Goal: Task Accomplishment & Management: Manage account settings

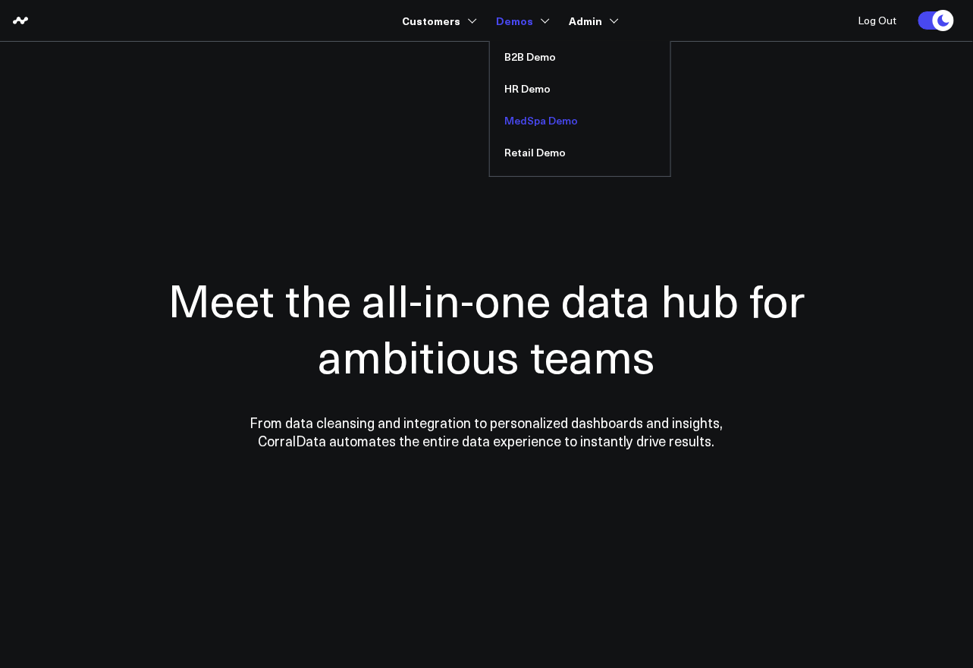
click at [533, 118] on link "MedSpa Demo" at bounding box center [580, 121] width 181 height 32
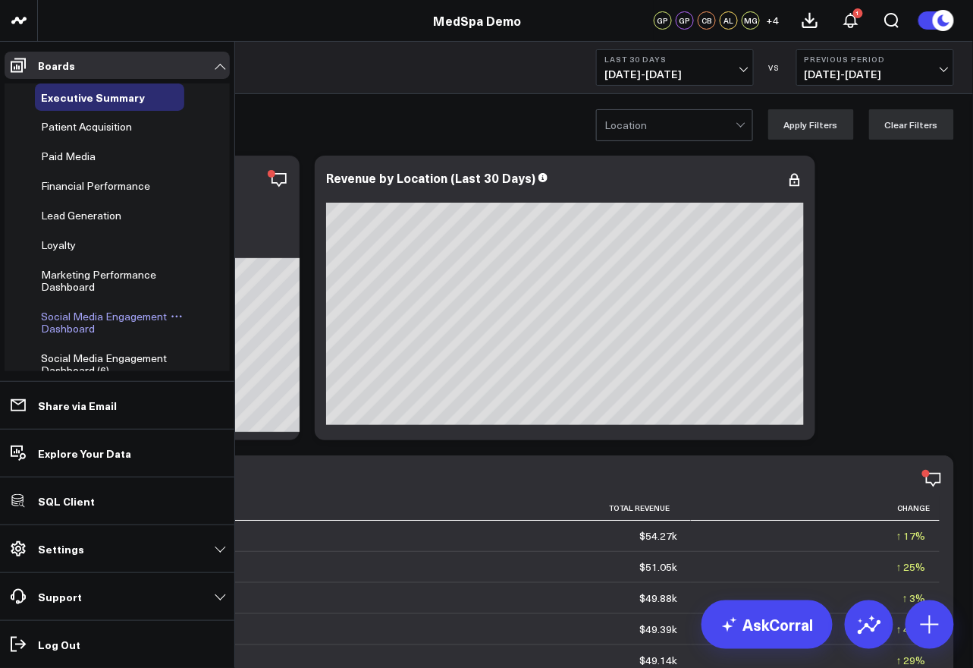
scroll to position [584, 0]
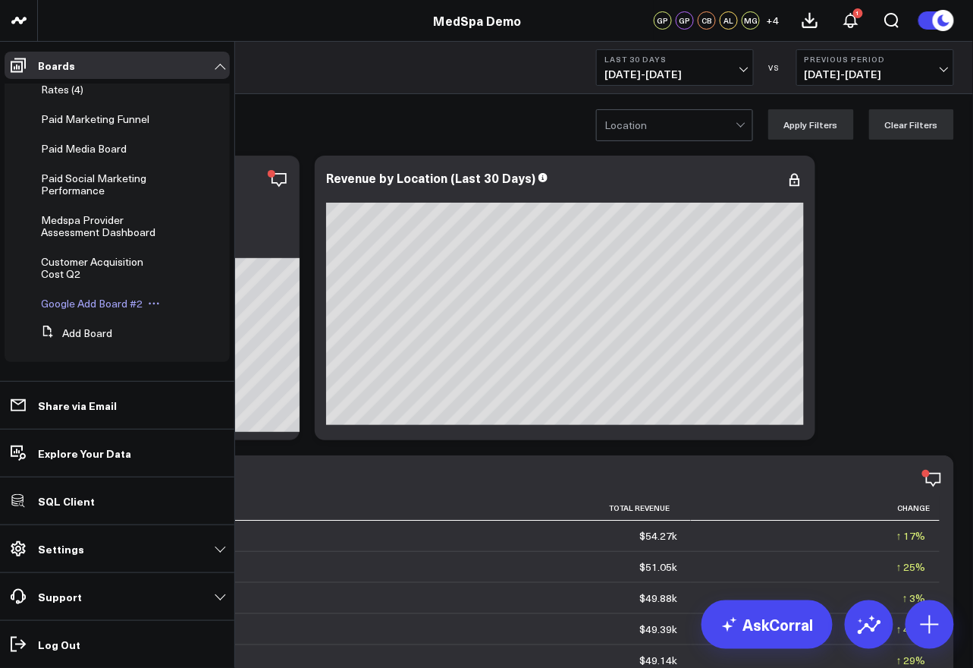
click at [153, 303] on icon at bounding box center [154, 304] width 2 height 2
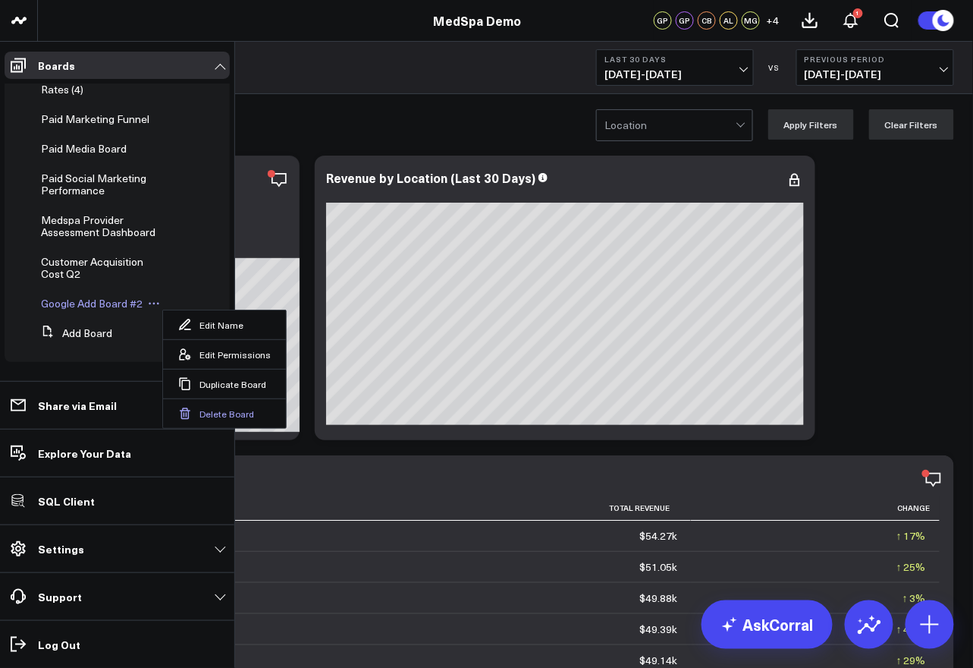
click at [217, 420] on button "Delete Board" at bounding box center [224, 413] width 123 height 30
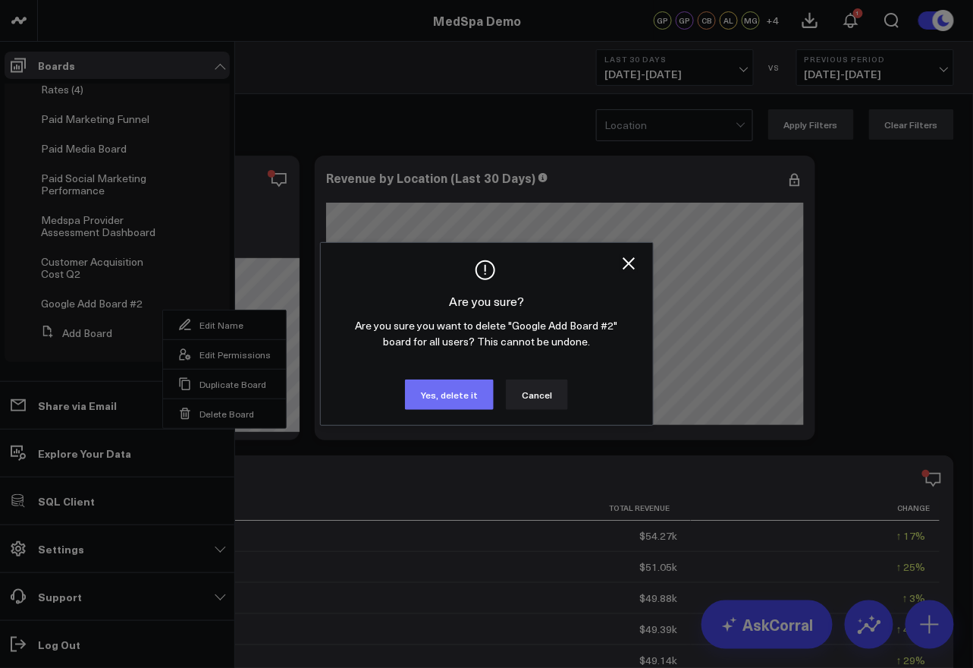
click at [464, 393] on button "Yes, delete it" at bounding box center [449, 394] width 89 height 30
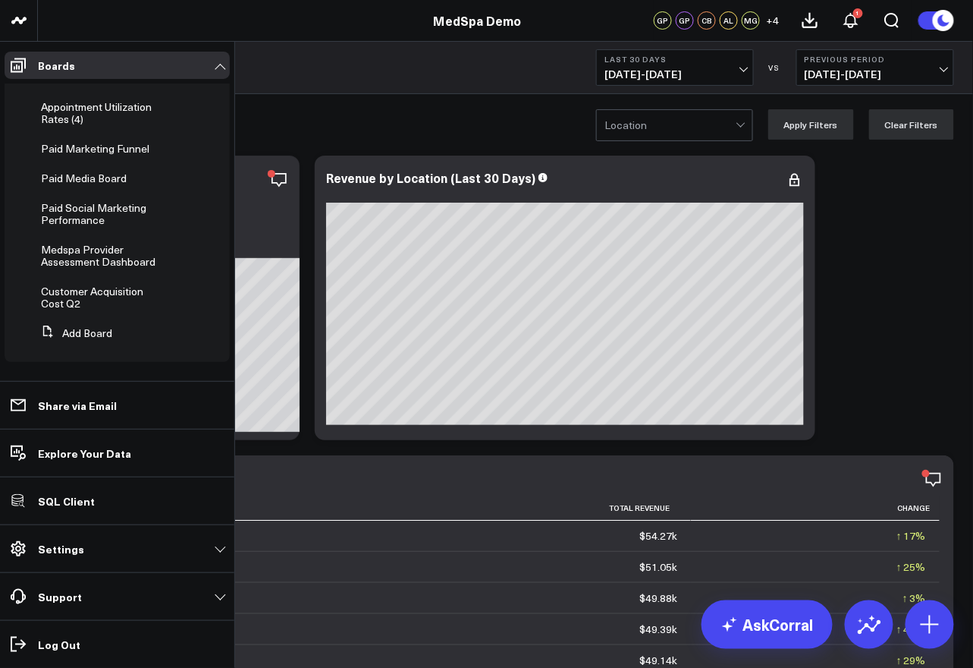
scroll to position [555, 0]
click at [99, 292] on span "Customer Acquisition Cost Q2" at bounding box center [92, 297] width 102 height 27
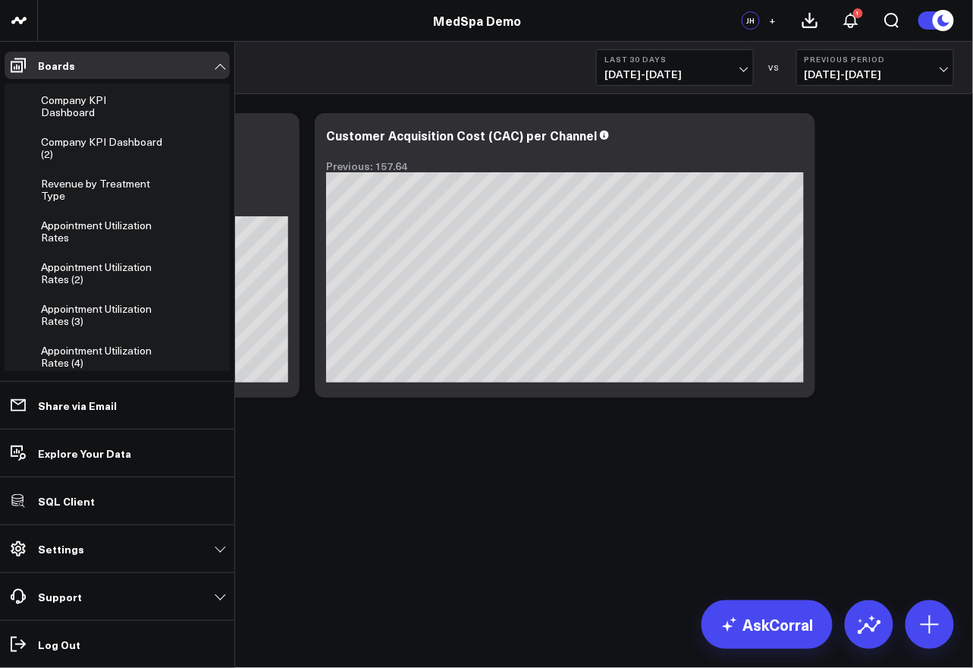
scroll to position [555, 0]
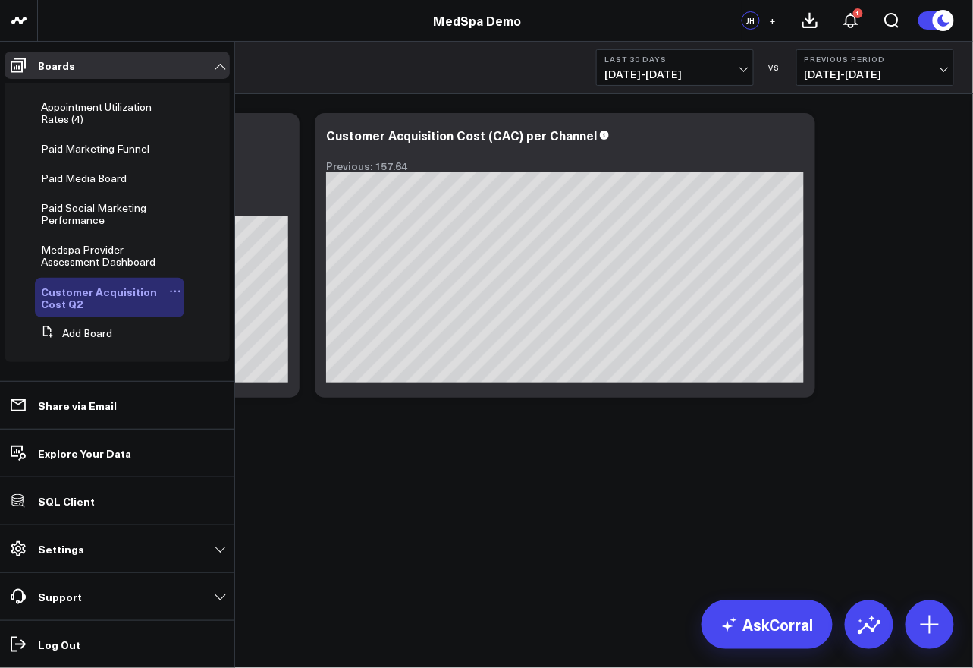
click at [169, 291] on icon at bounding box center [175, 291] width 12 height 12
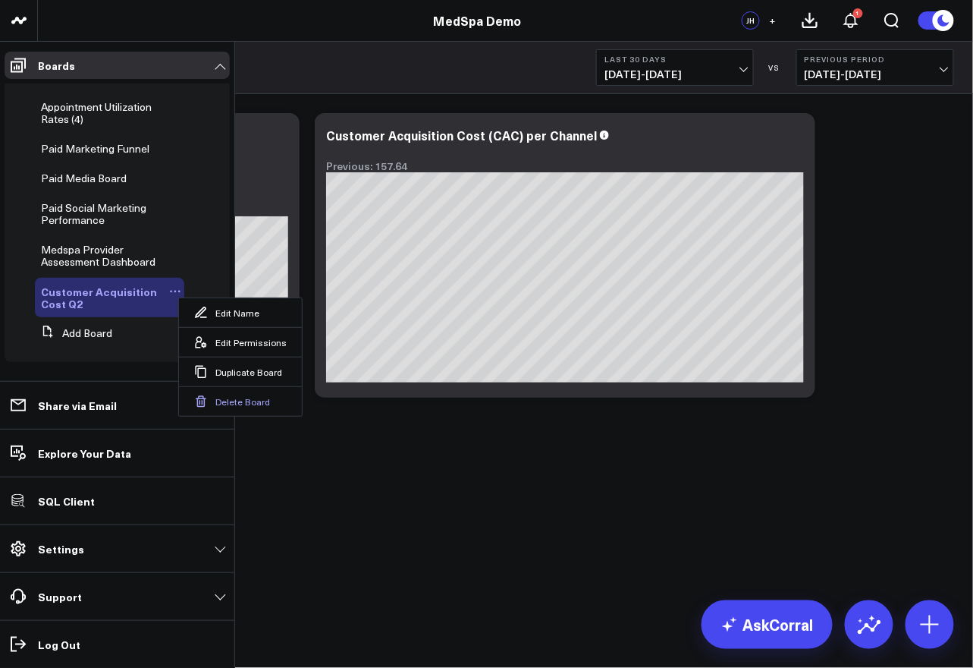
click at [240, 399] on button "Delete Board" at bounding box center [240, 401] width 123 height 30
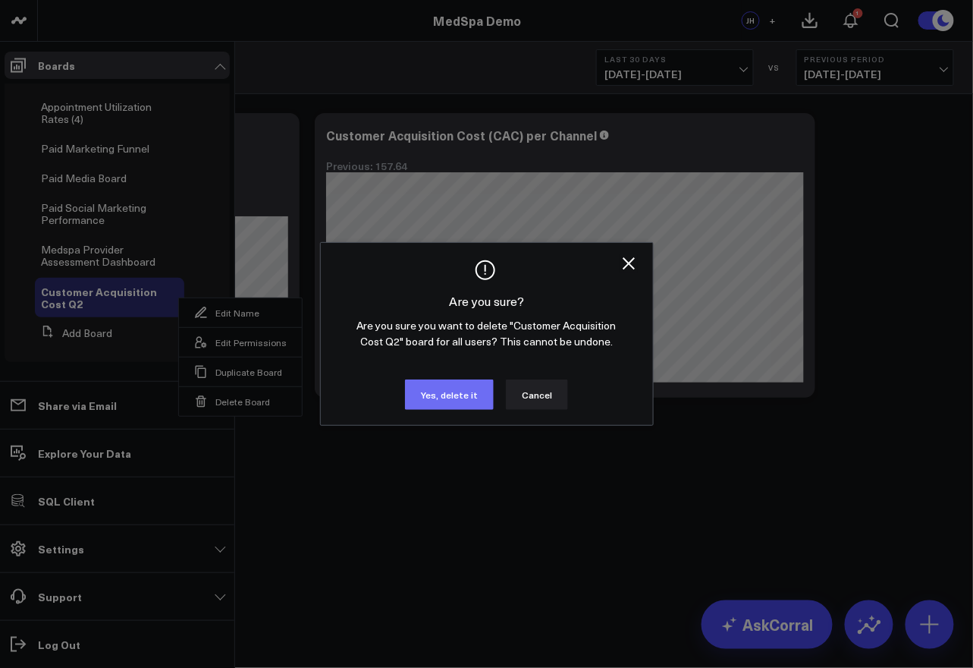
click at [444, 395] on button "Yes, delete it" at bounding box center [449, 394] width 89 height 30
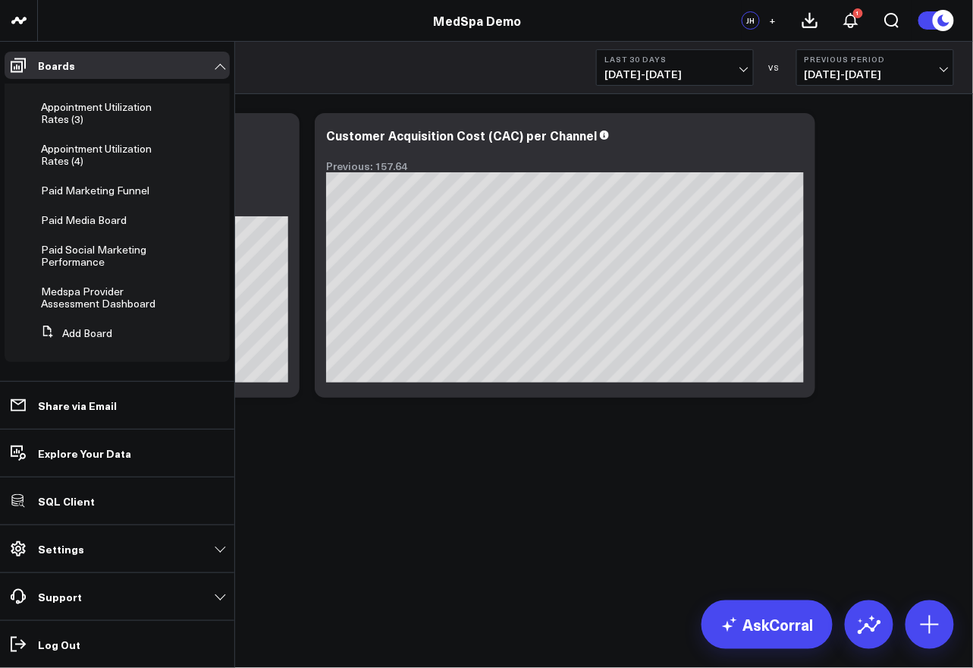
scroll to position [513, 0]
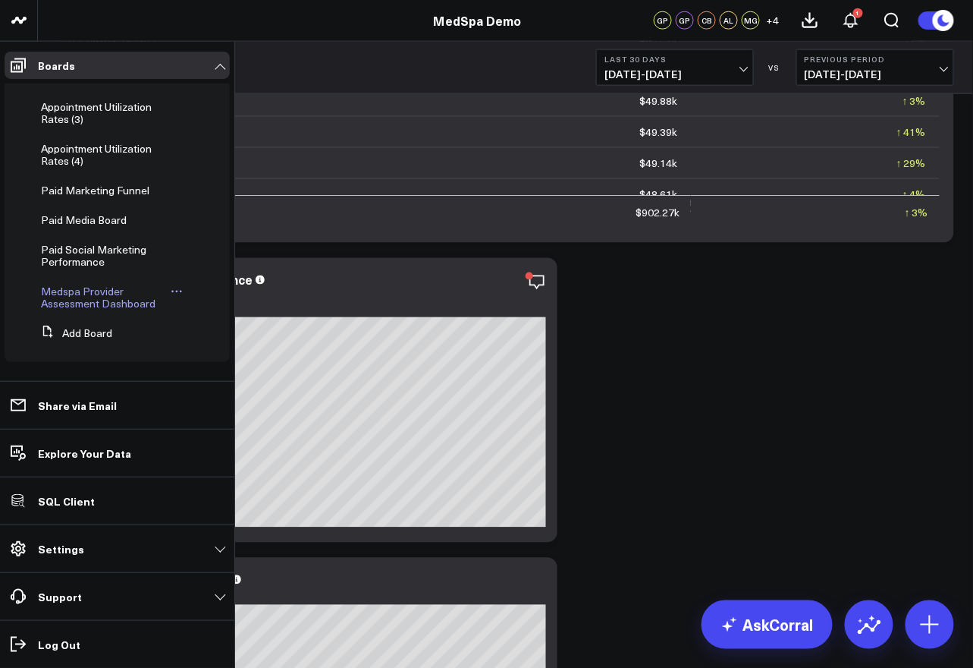
scroll to position [502, 0]
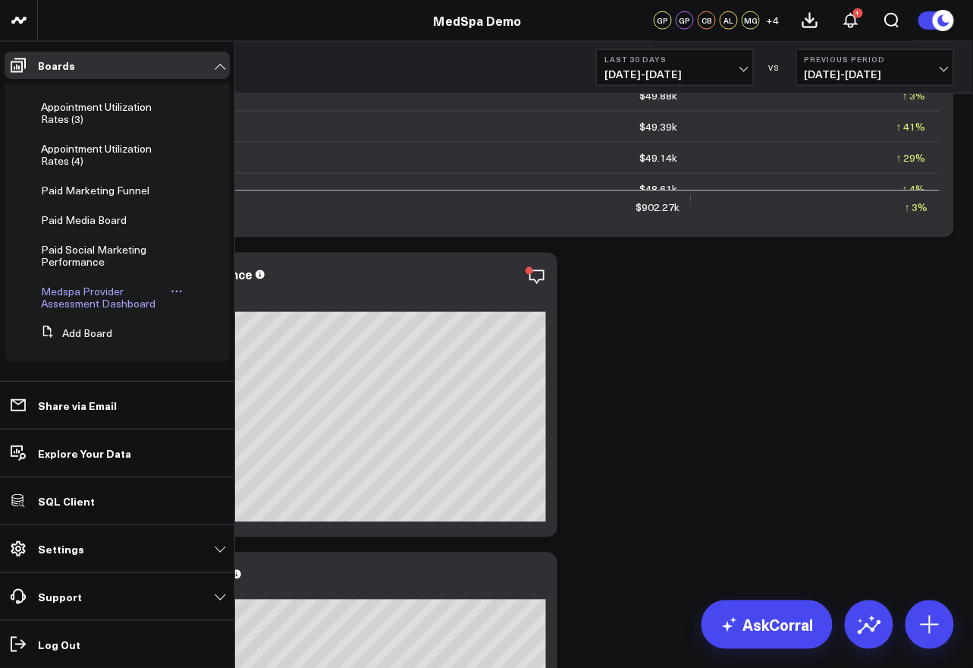
click at [172, 291] on icon at bounding box center [177, 291] width 12 height 12
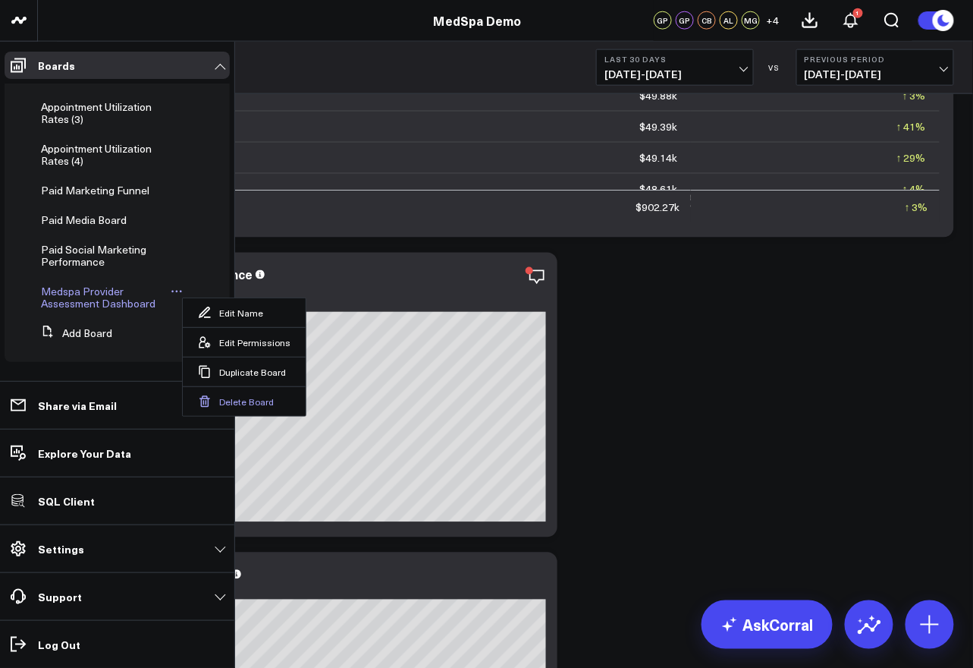
click at [237, 401] on button "Delete Board" at bounding box center [244, 401] width 123 height 30
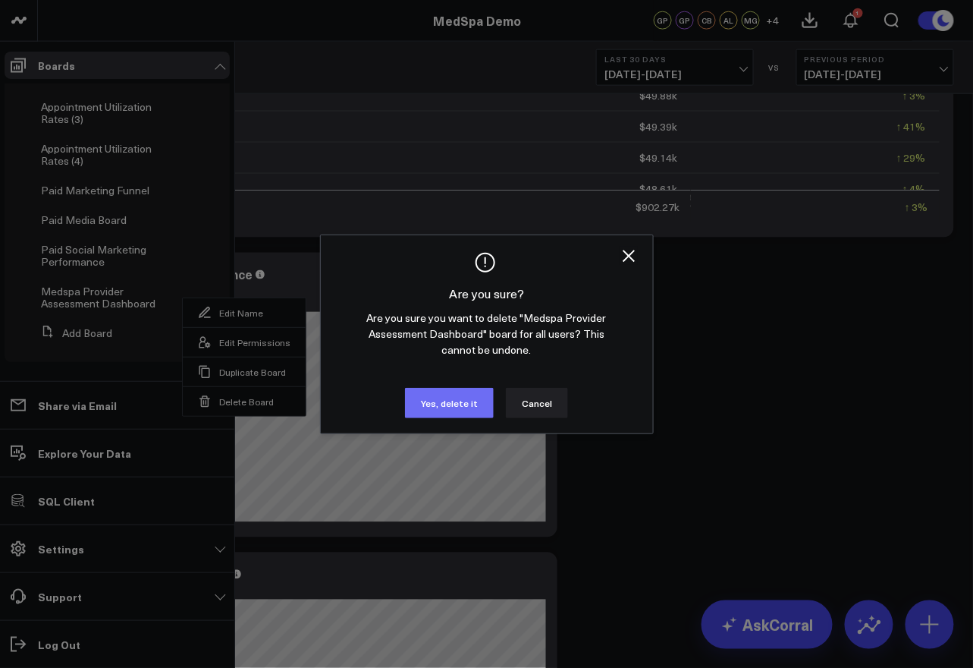
click at [441, 395] on button "Yes, delete it" at bounding box center [449, 403] width 89 height 30
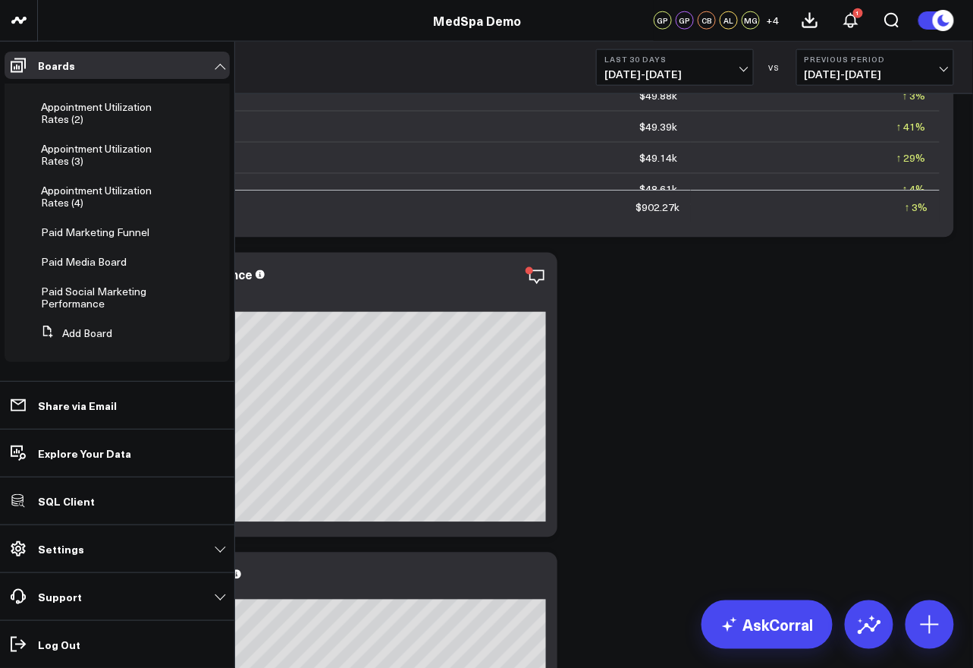
scroll to position [471, 0]
click at [920, 617] on icon at bounding box center [930, 624] width 24 height 24
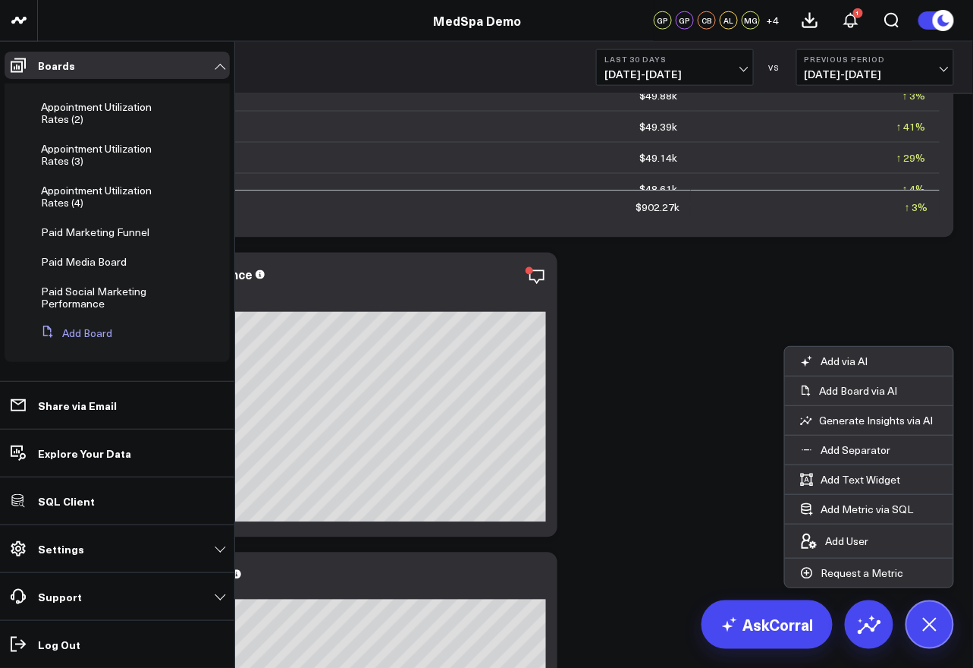
click at [101, 336] on button "Add Board" at bounding box center [73, 332] width 77 height 27
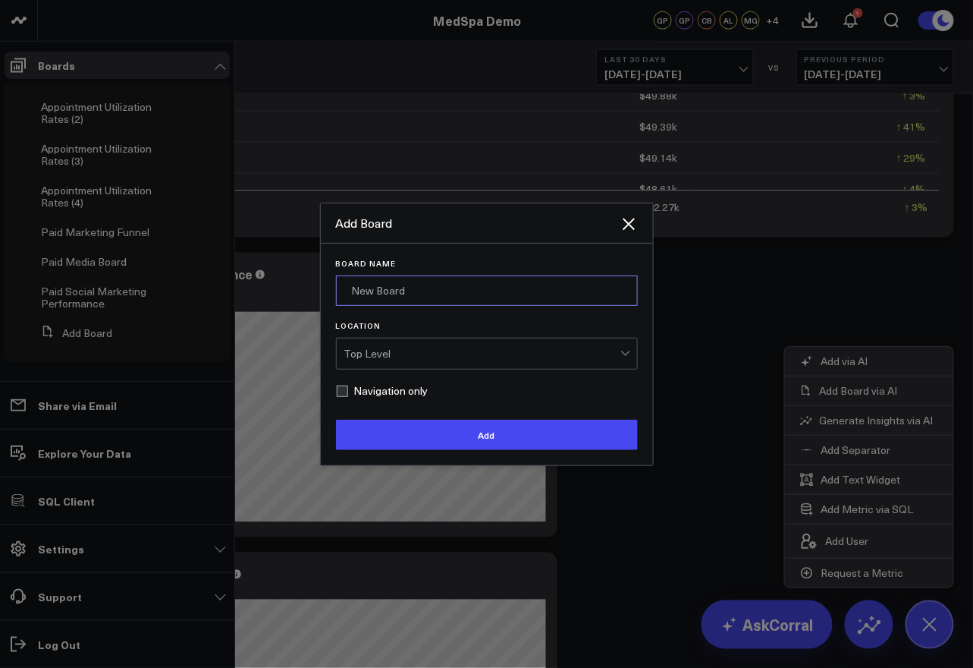
click at [413, 294] on input "Board Name" at bounding box center [487, 290] width 302 height 30
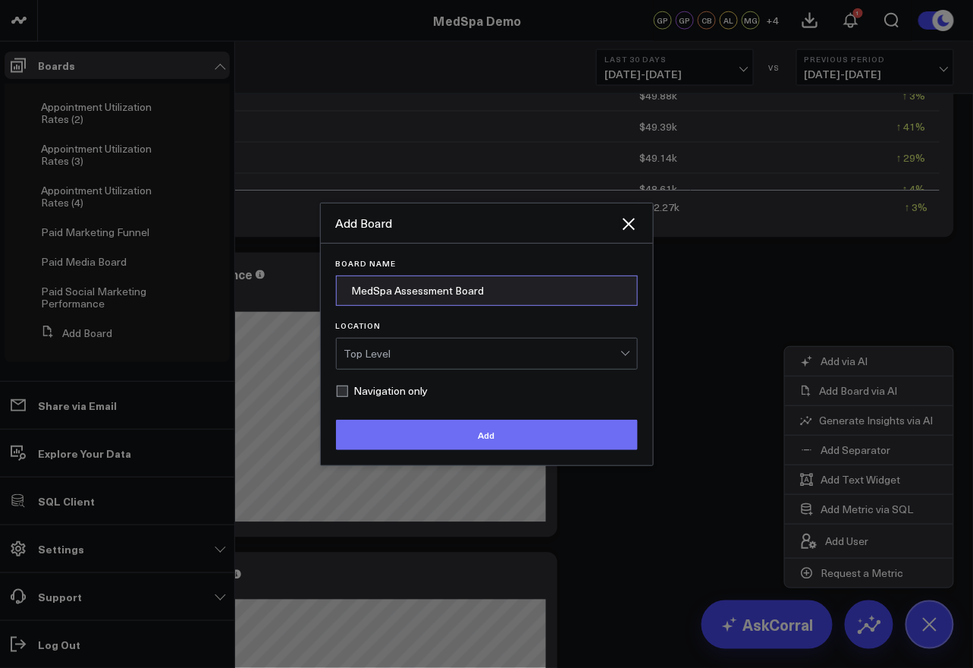
type input "MedSpa Assessment Board"
click at [489, 440] on button "Add" at bounding box center [487, 435] width 302 height 30
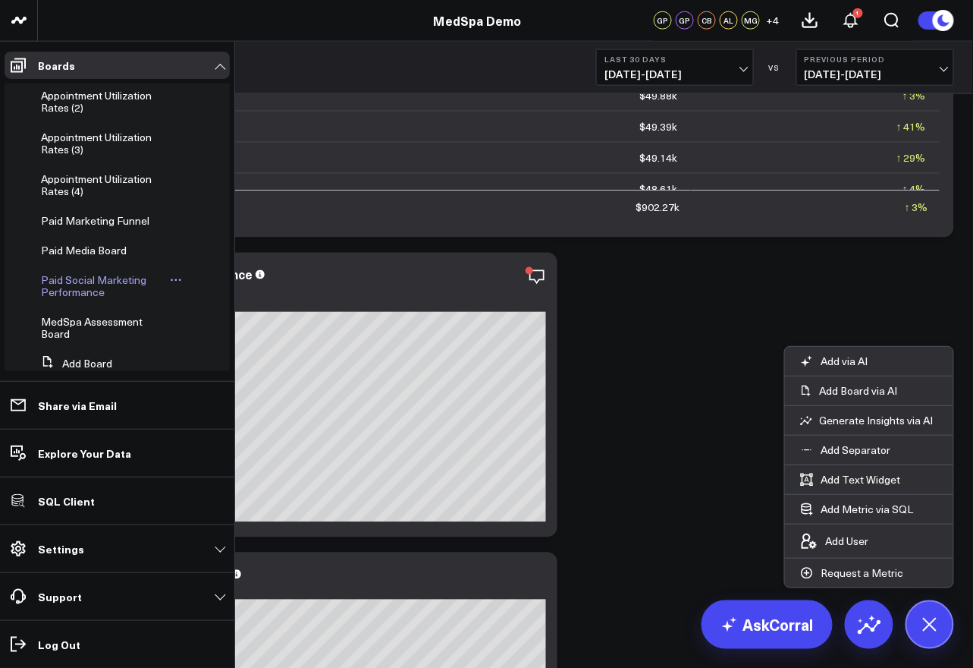
scroll to position [513, 0]
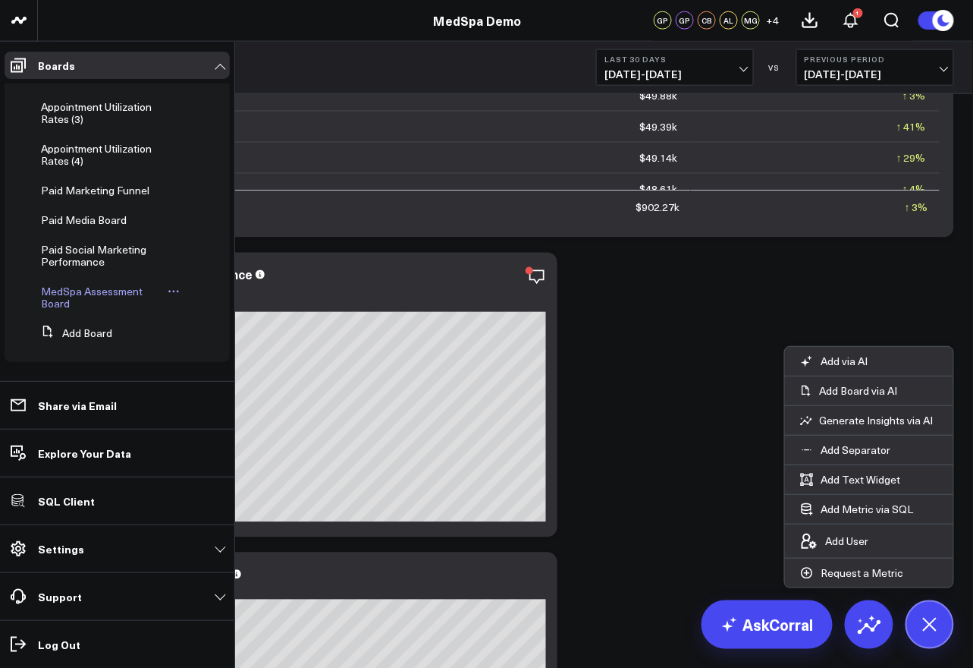
click at [71, 294] on span "MedSpa Assessment Board" at bounding box center [92, 297] width 102 height 27
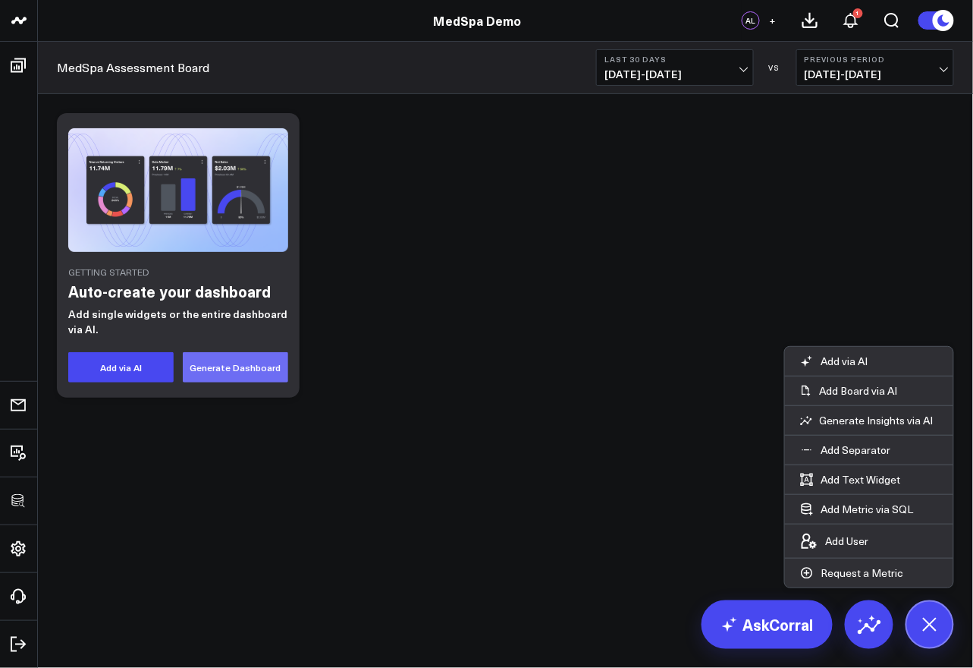
click at [225, 376] on button "Generate Dashboard" at bounding box center [235, 367] width 105 height 30
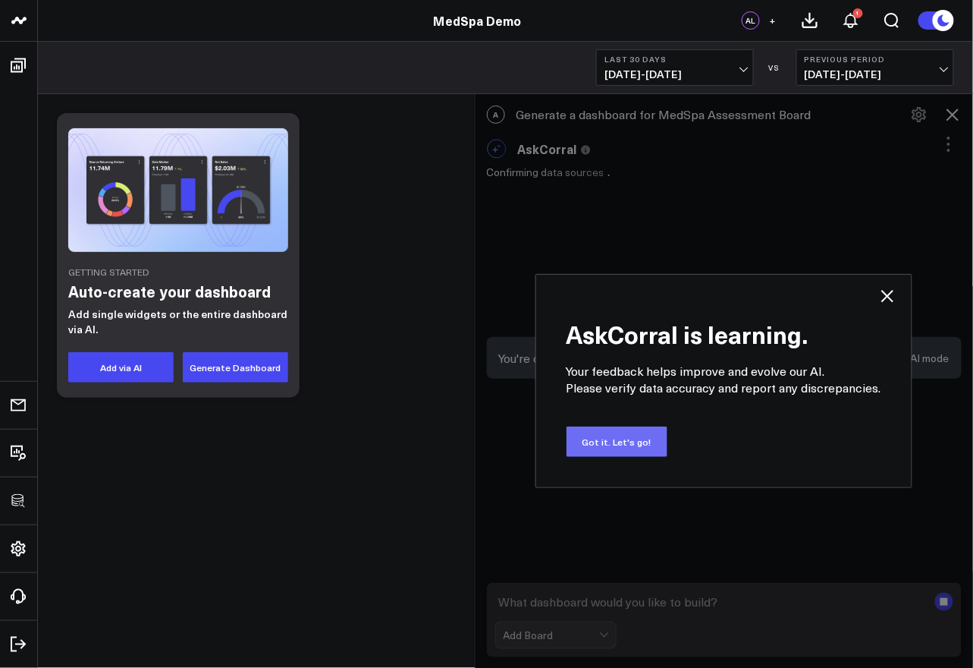
click at [634, 436] on button "Got it. Let's go!" at bounding box center [617, 441] width 101 height 30
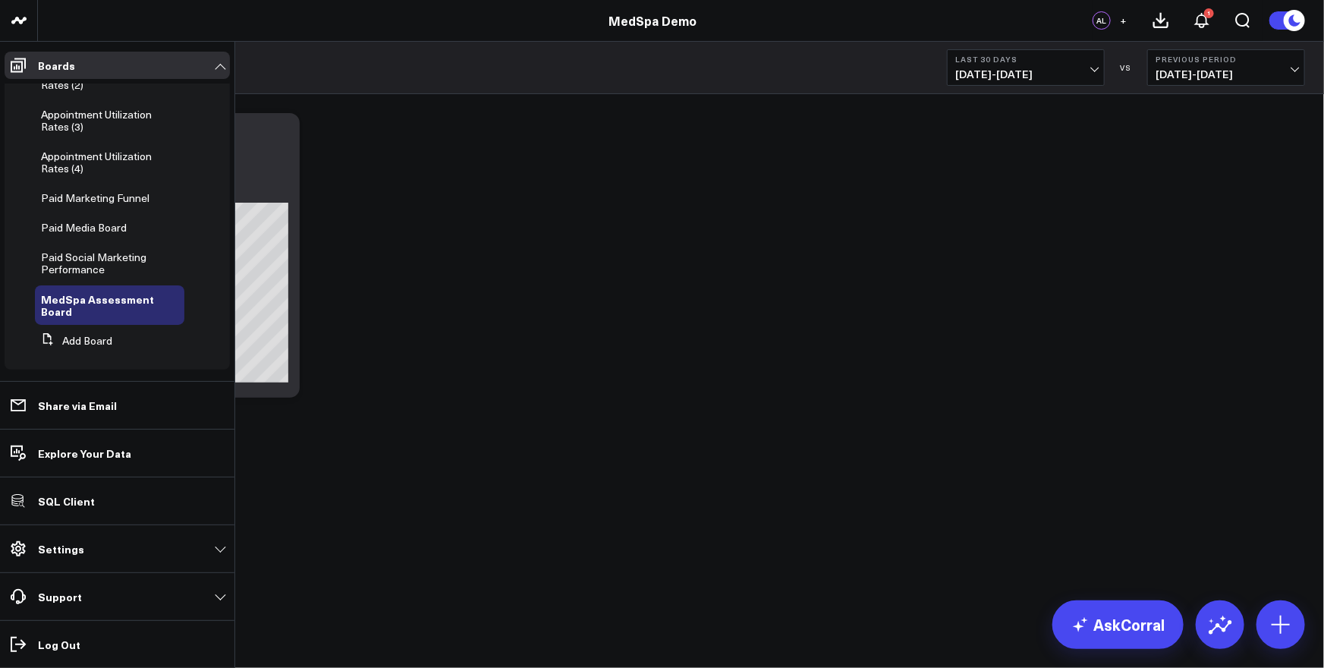
scroll to position [513, 0]
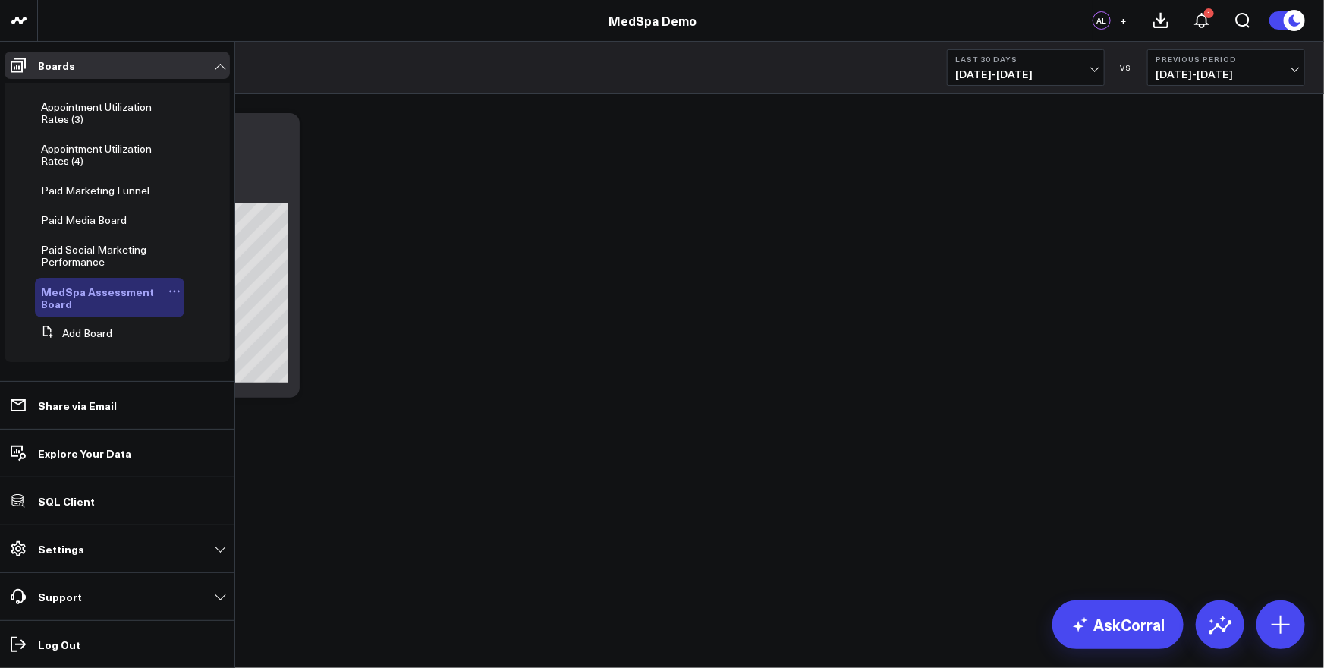
click at [168, 291] on icon at bounding box center [174, 291] width 12 height 12
click at [235, 405] on button "Delete Board" at bounding box center [239, 401] width 123 height 30
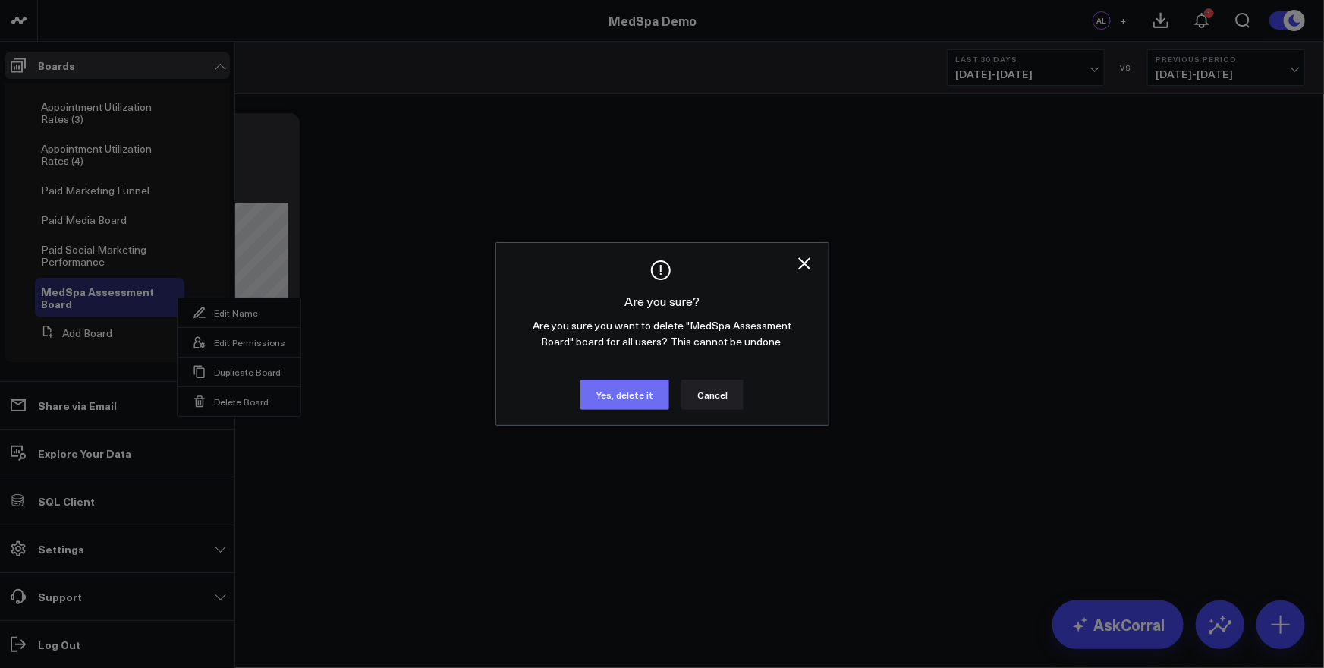
click at [632, 395] on button "Yes, delete it" at bounding box center [624, 394] width 89 height 30
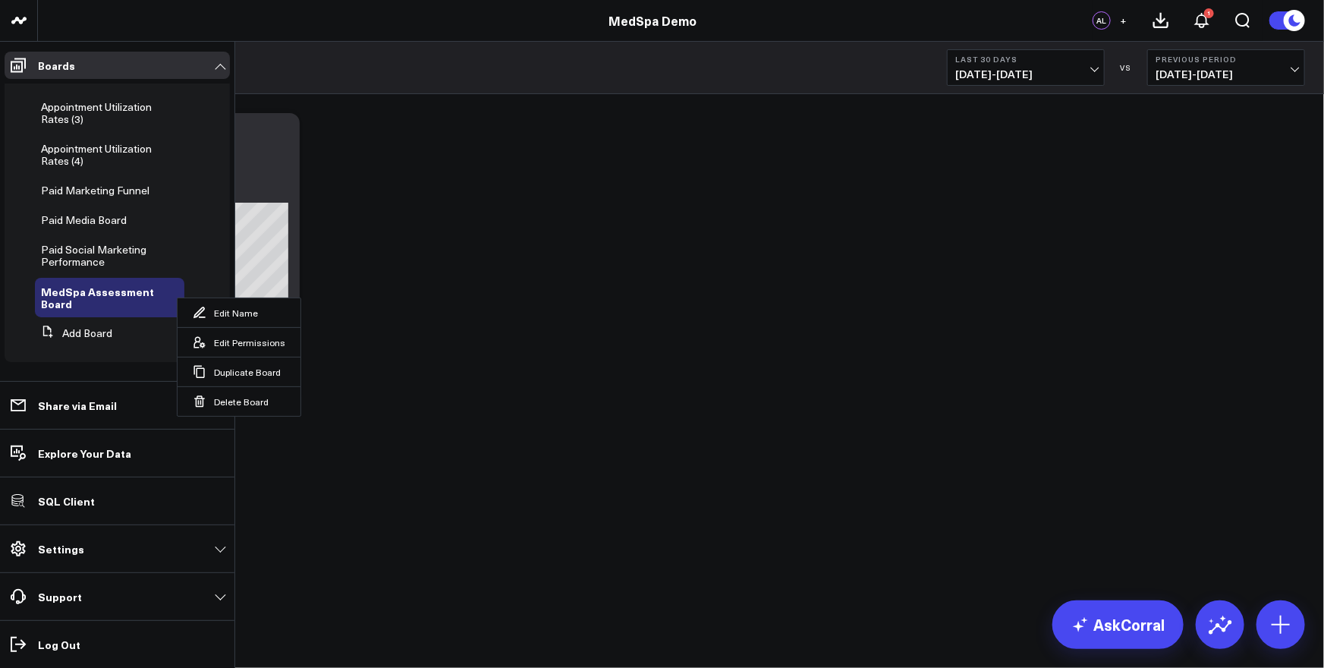
scroll to position [471, 0]
